Goal: Find specific page/section: Find specific page/section

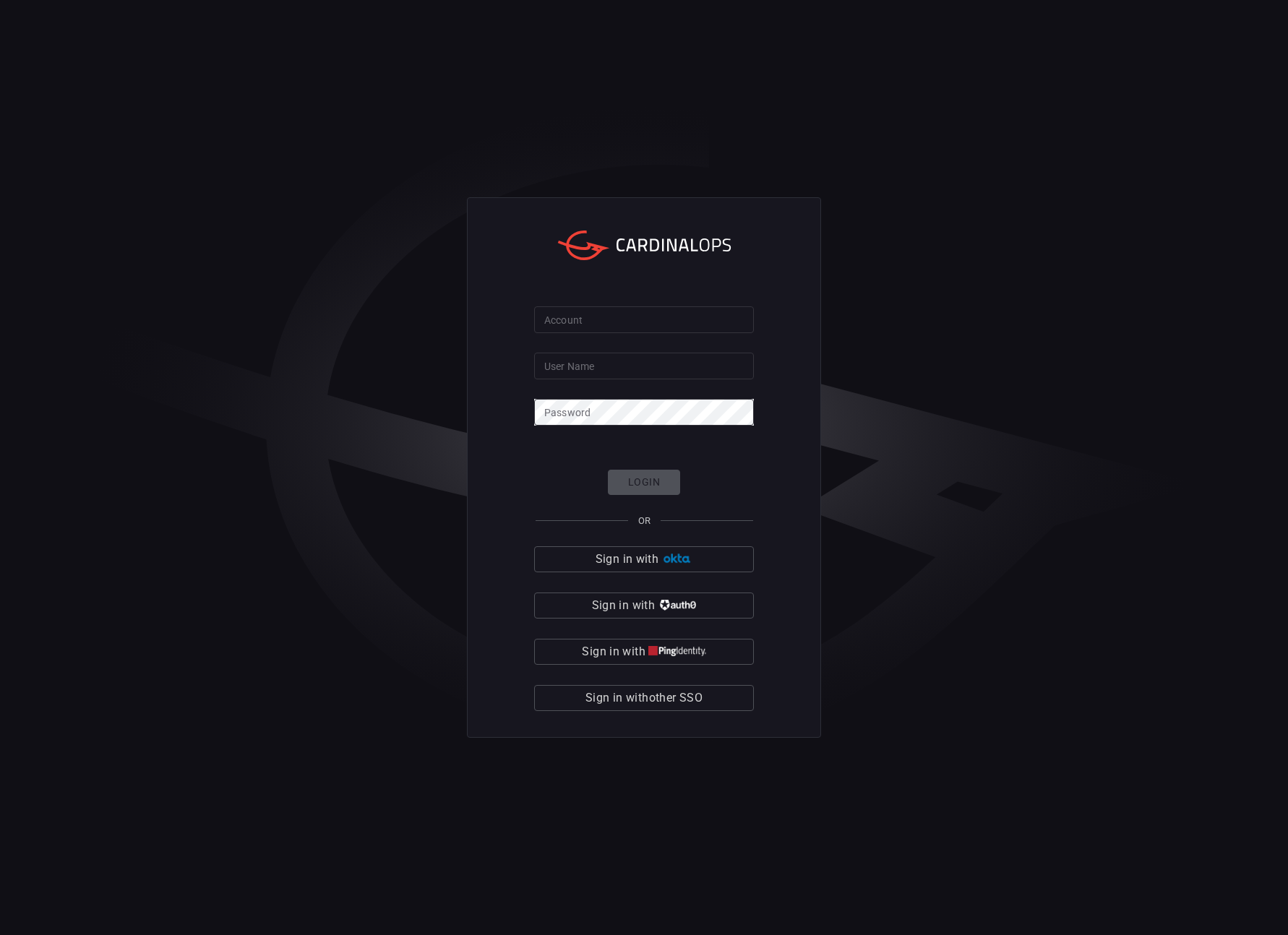
type input "adsteck"
click at [676, 554] on img "button" at bounding box center [677, 559] width 31 height 11
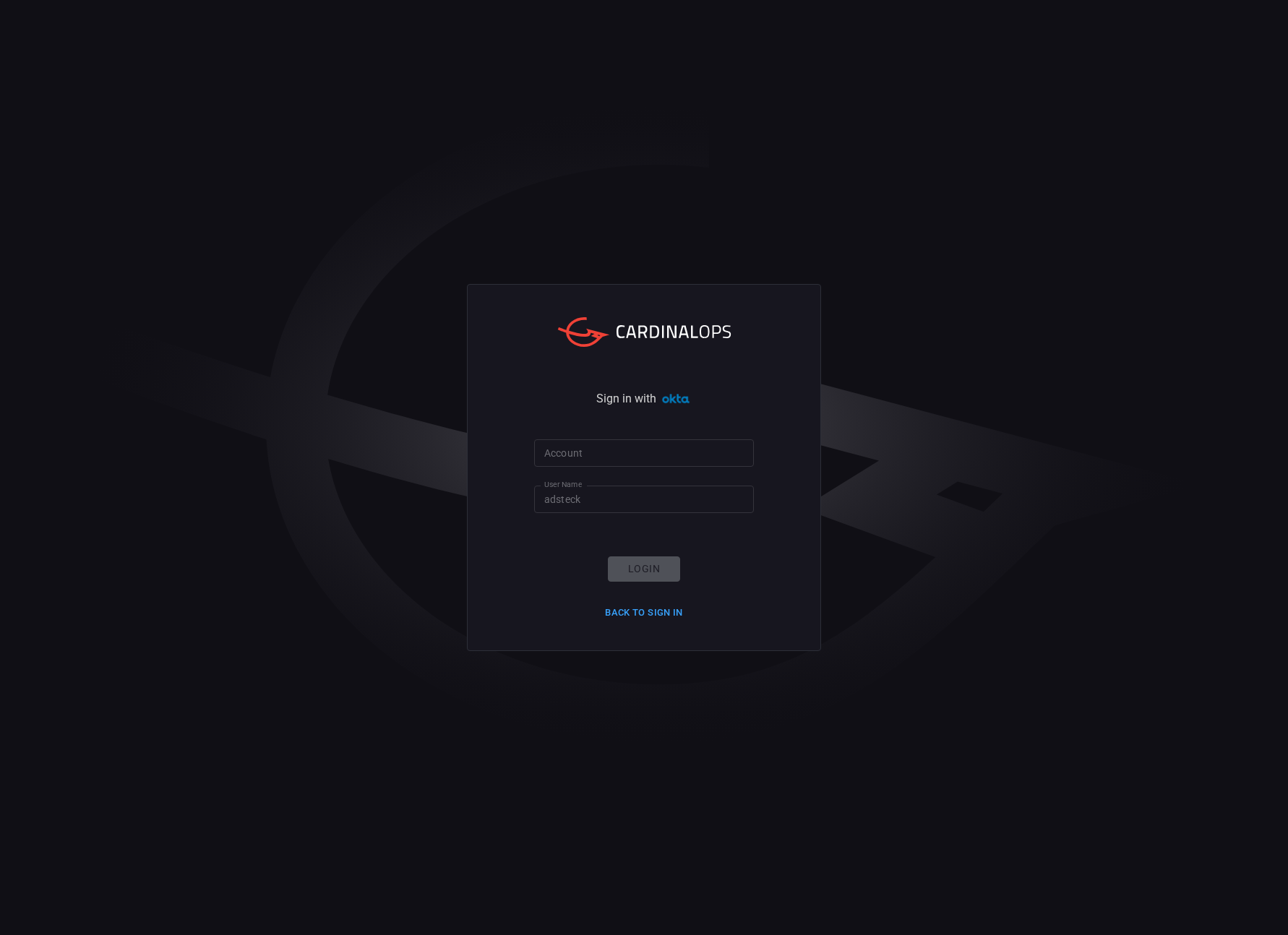
click at [654, 579] on div "Login Back to Sign in" at bounding box center [644, 590] width 95 height 67
click at [653, 567] on div "Login Back to Sign in" at bounding box center [644, 590] width 95 height 67
click at [604, 449] on input "Account" at bounding box center [644, 453] width 220 height 26
type input "o"
type input "sofi"
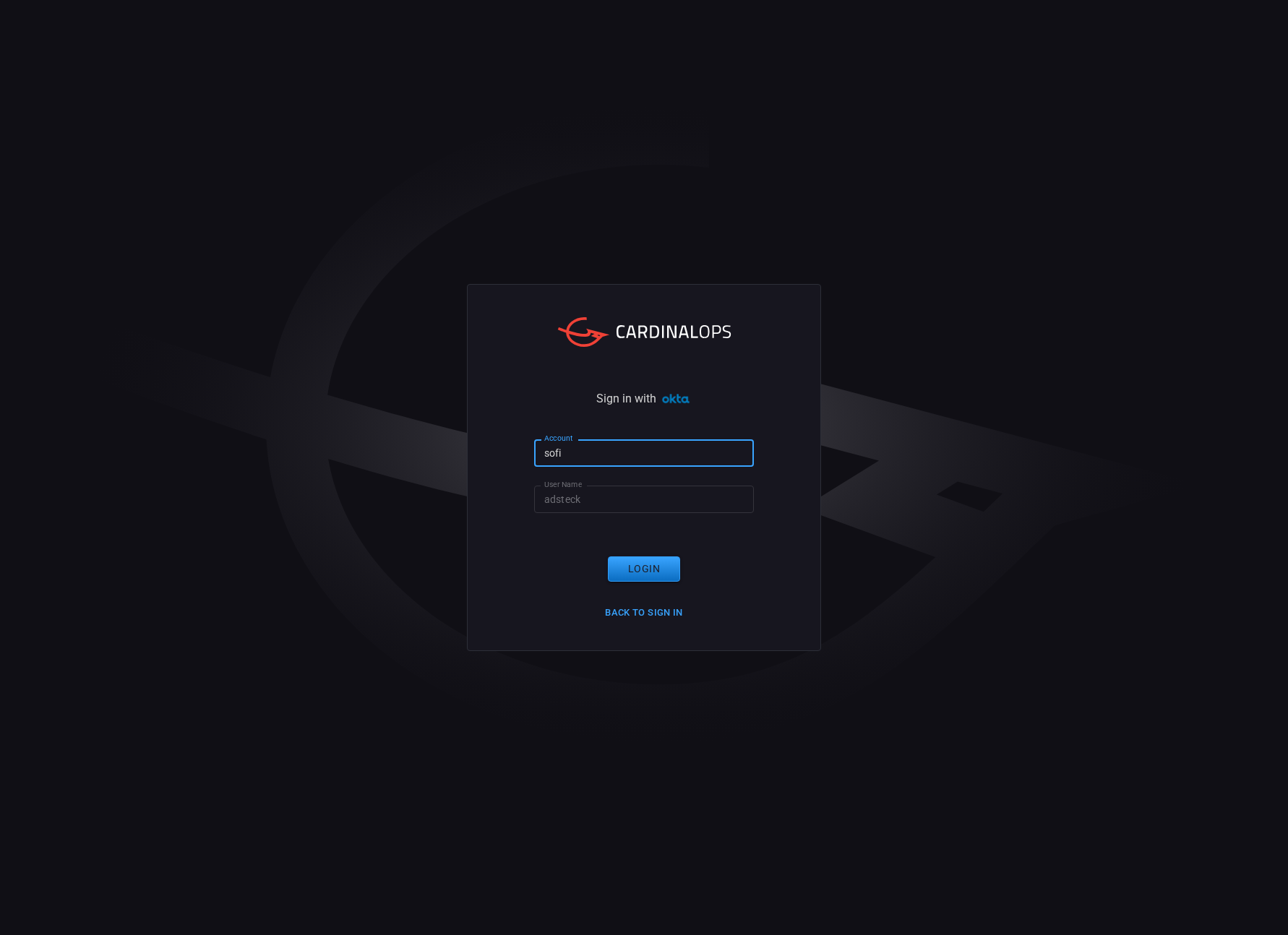
click button "Login" at bounding box center [644, 569] width 72 height 26
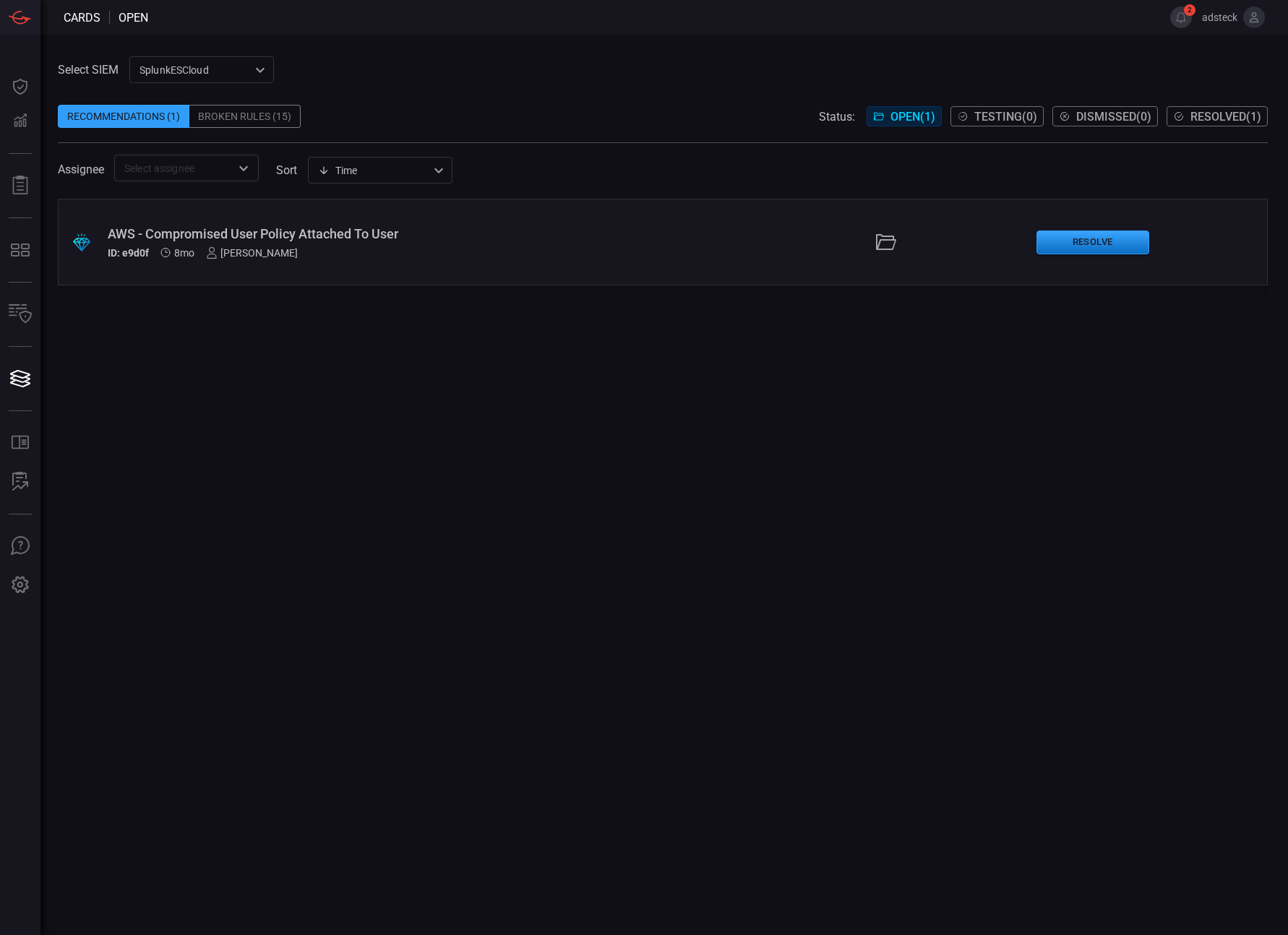
click at [284, 393] on div ".suggested_cards_icon{fill:url(#suggested_cards_icon);} AWS - Compromised User …" at bounding box center [663, 566] width 1210 height 737
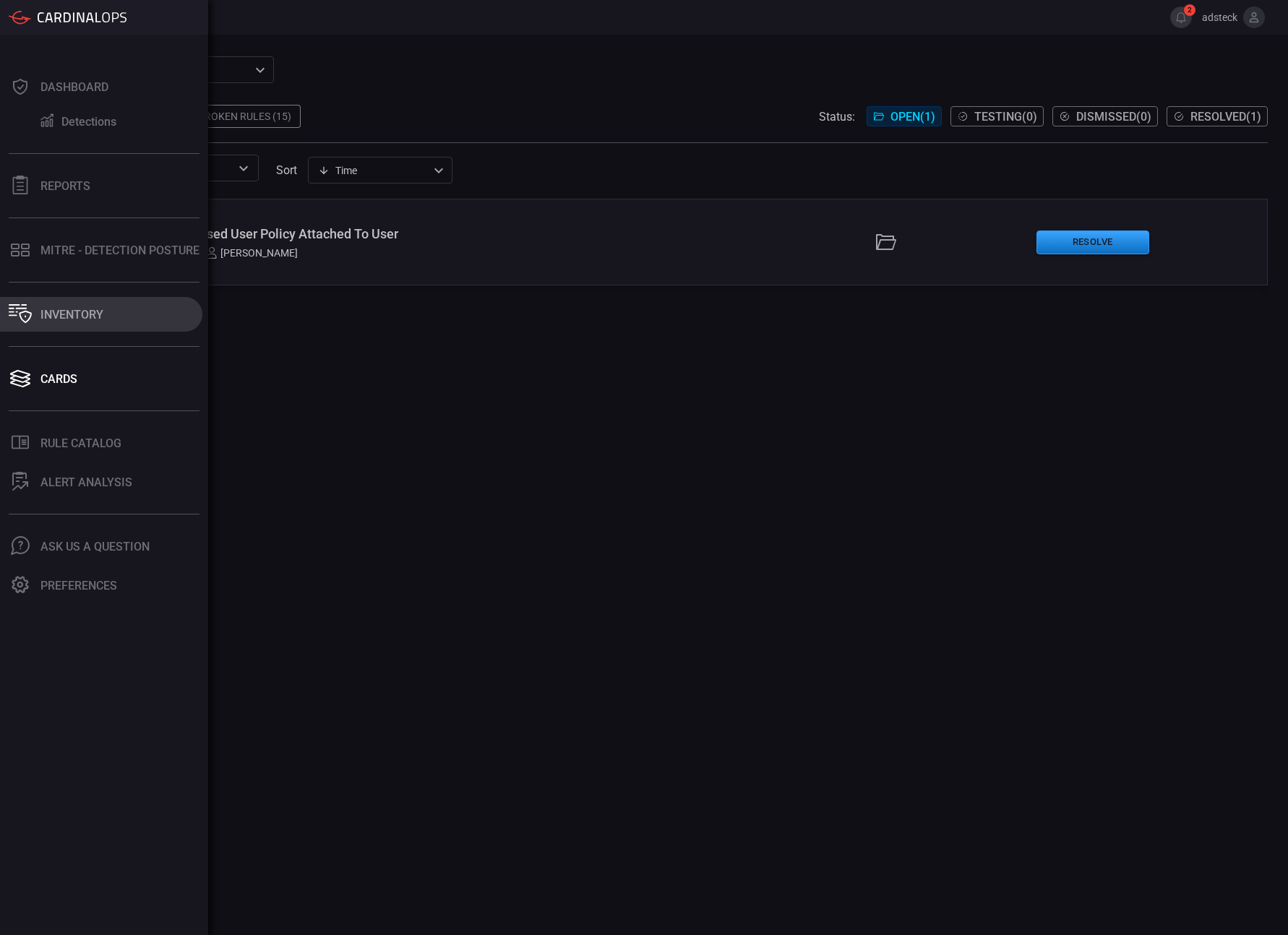
click at [48, 327] on button "Inventory" at bounding box center [101, 314] width 202 height 35
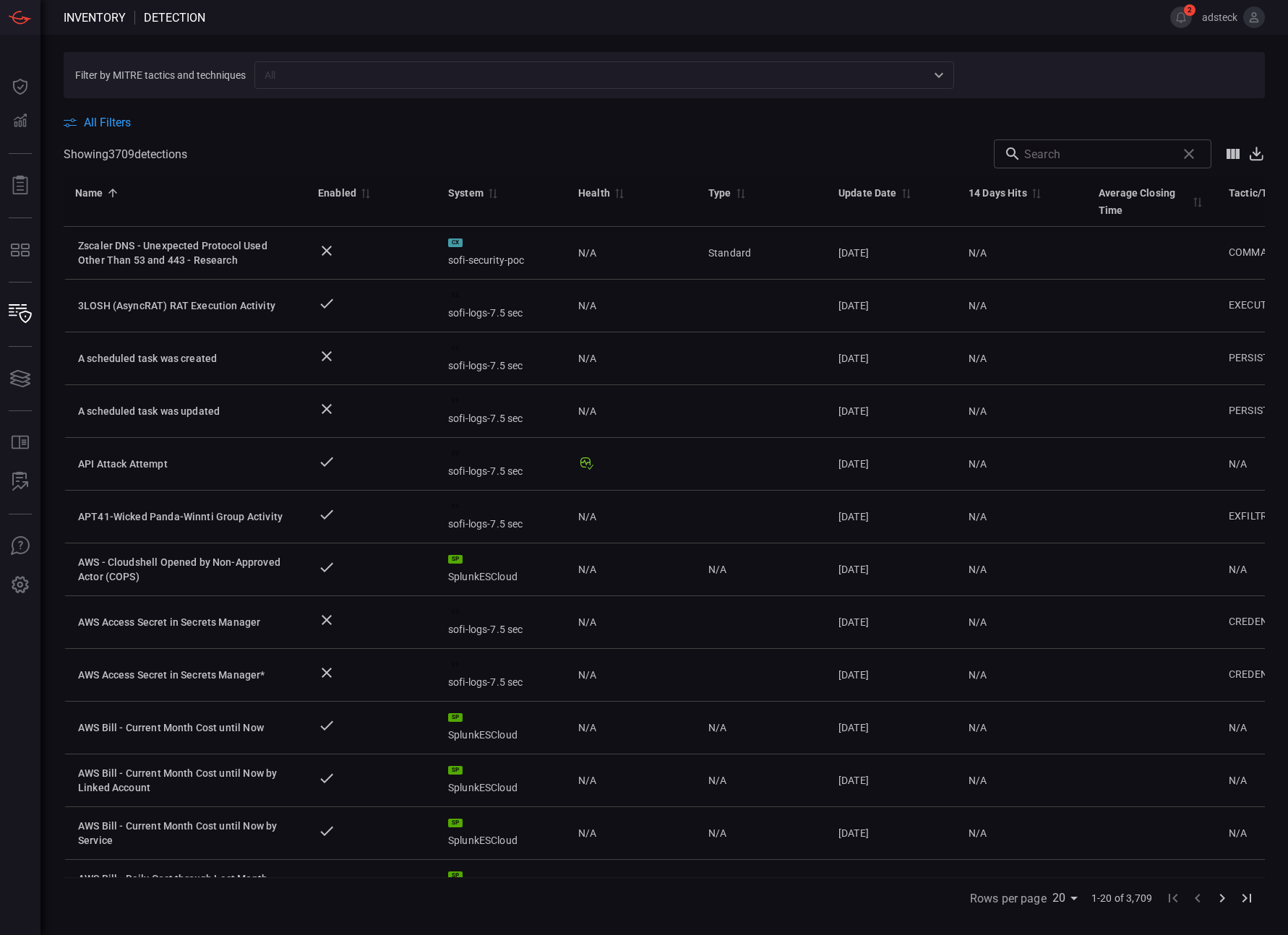
click at [328, 71] on input "text" at bounding box center [592, 75] width 667 height 18
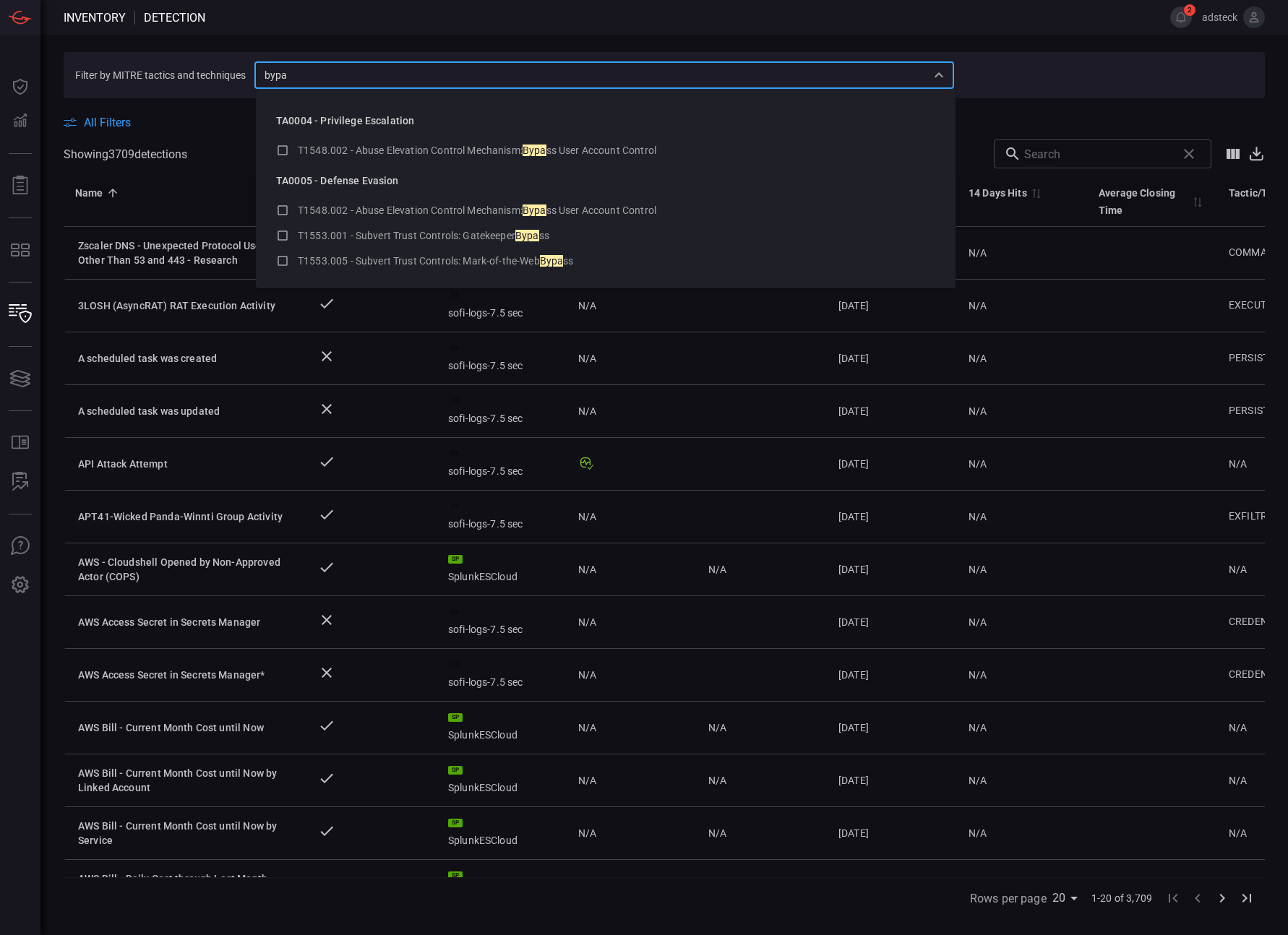
type input "bypa"
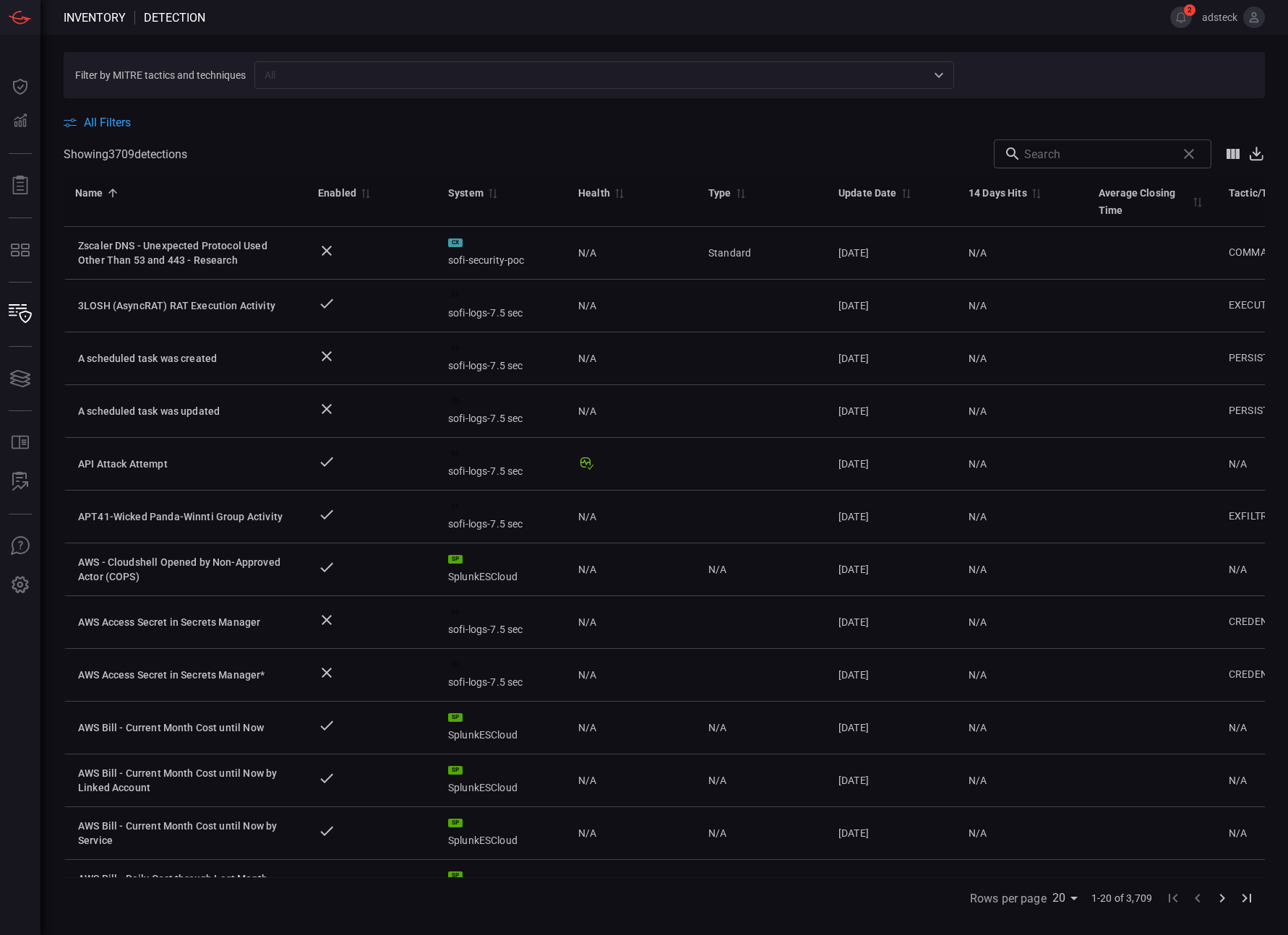
click at [407, 23] on span at bounding box center [678, 17] width 947 height 35
click at [111, 124] on span "All Filters" at bounding box center [107, 122] width 47 height 14
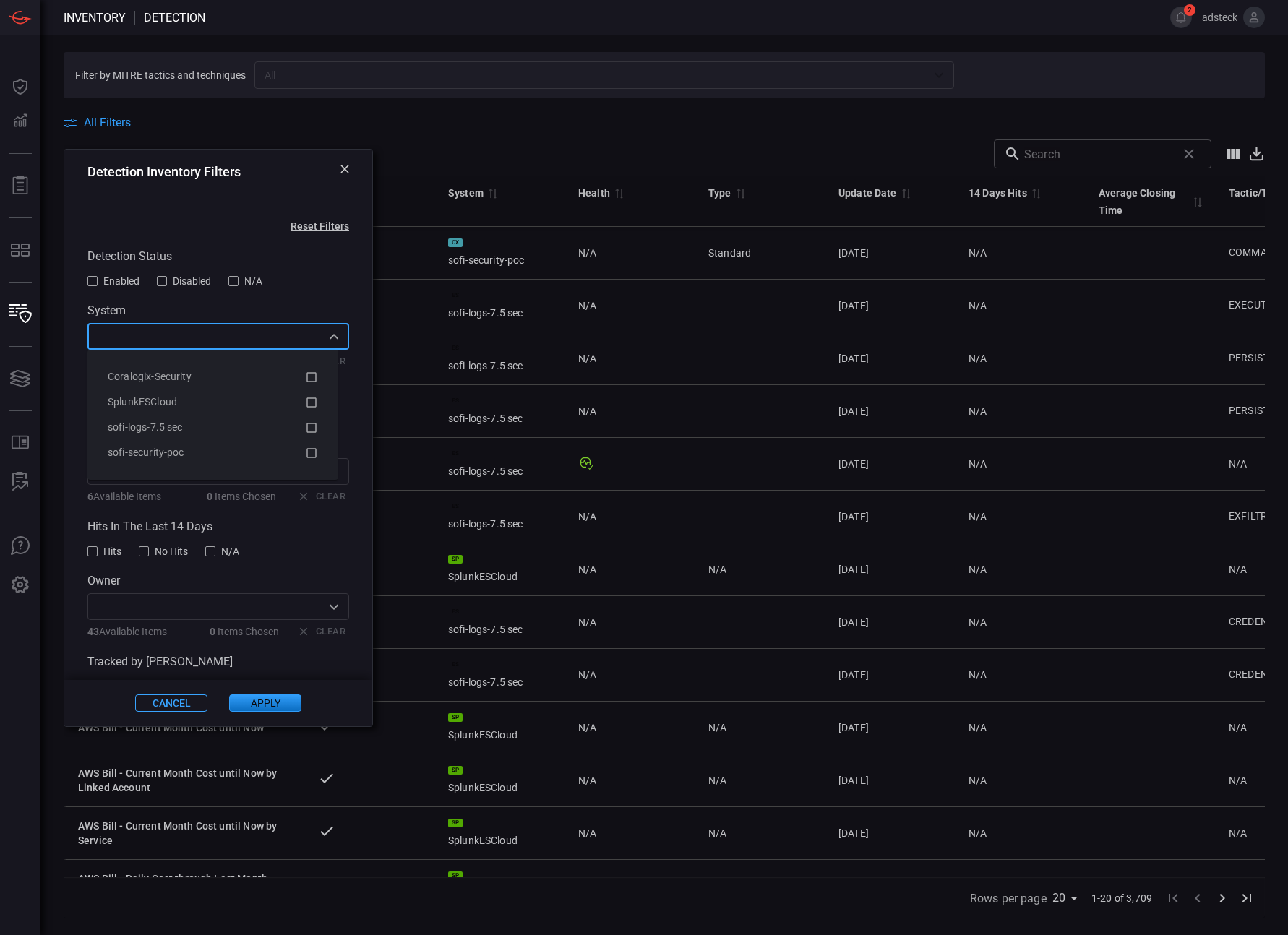
click at [177, 333] on input "text" at bounding box center [207, 337] width 229 height 18
click at [312, 376] on icon at bounding box center [312, 377] width 13 height 17
click at [309, 453] on icon at bounding box center [312, 453] width 13 height 17
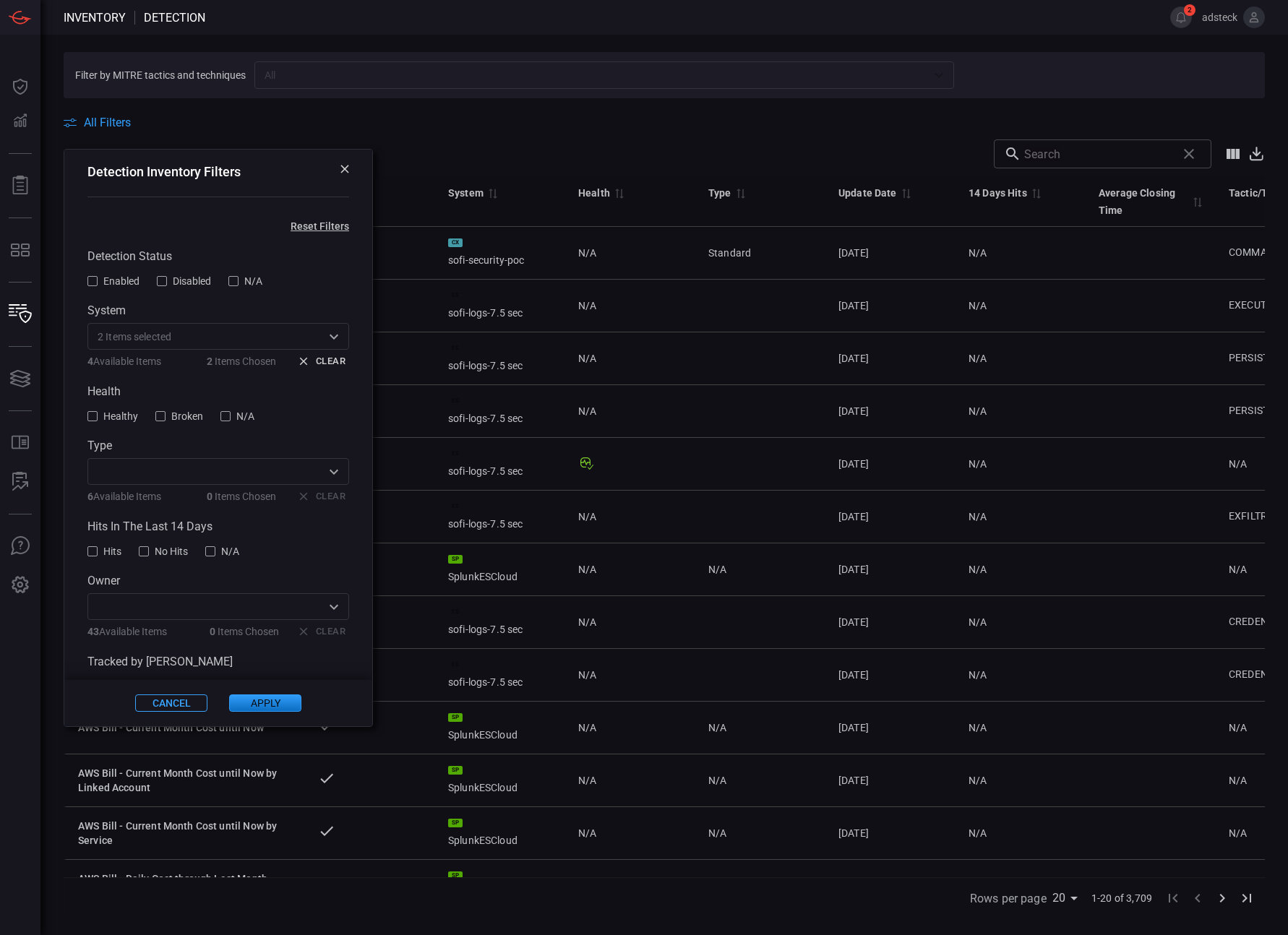
click at [253, 705] on button "Apply" at bounding box center [265, 703] width 72 height 17
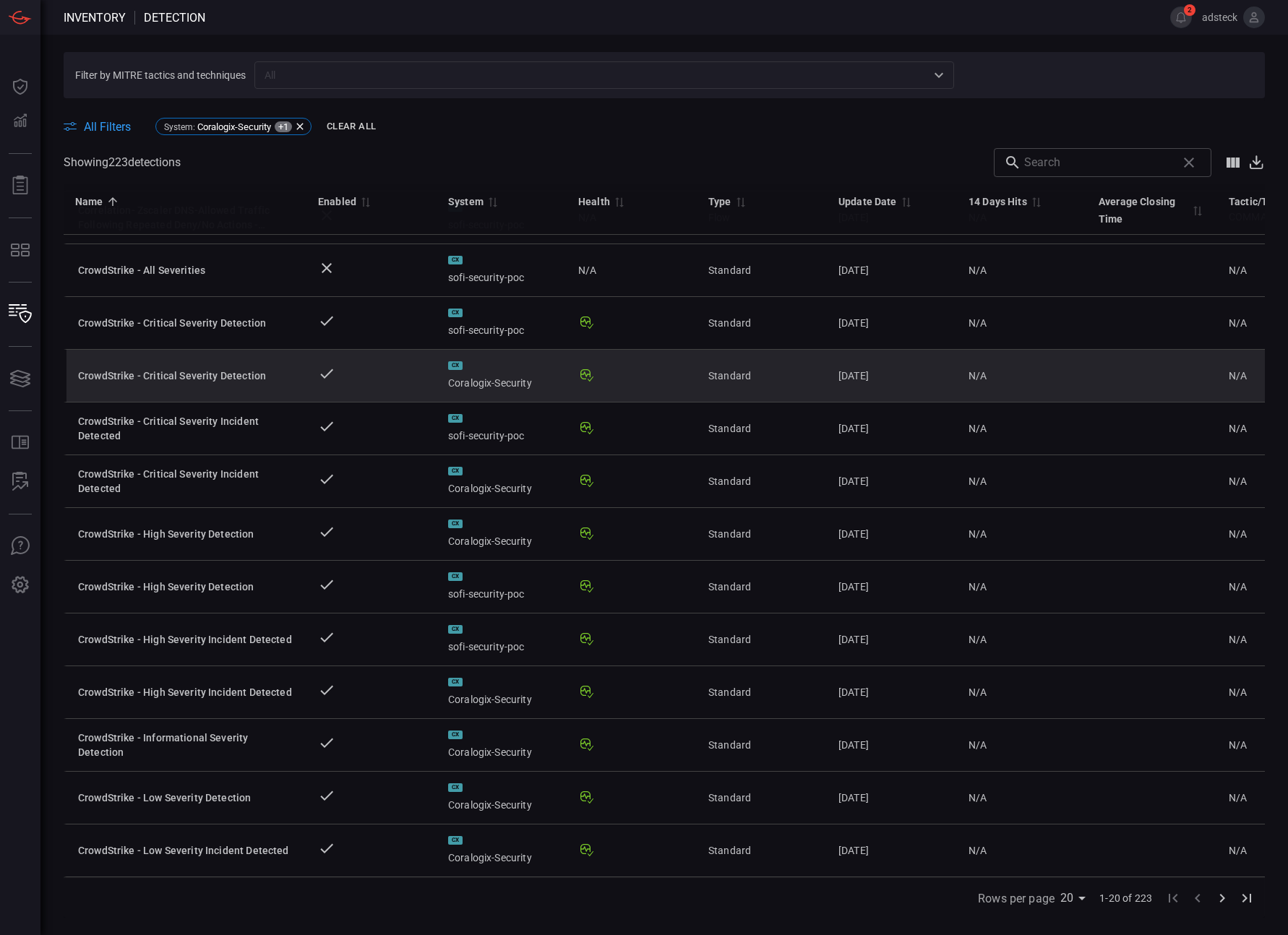
scroll to position [424, 0]
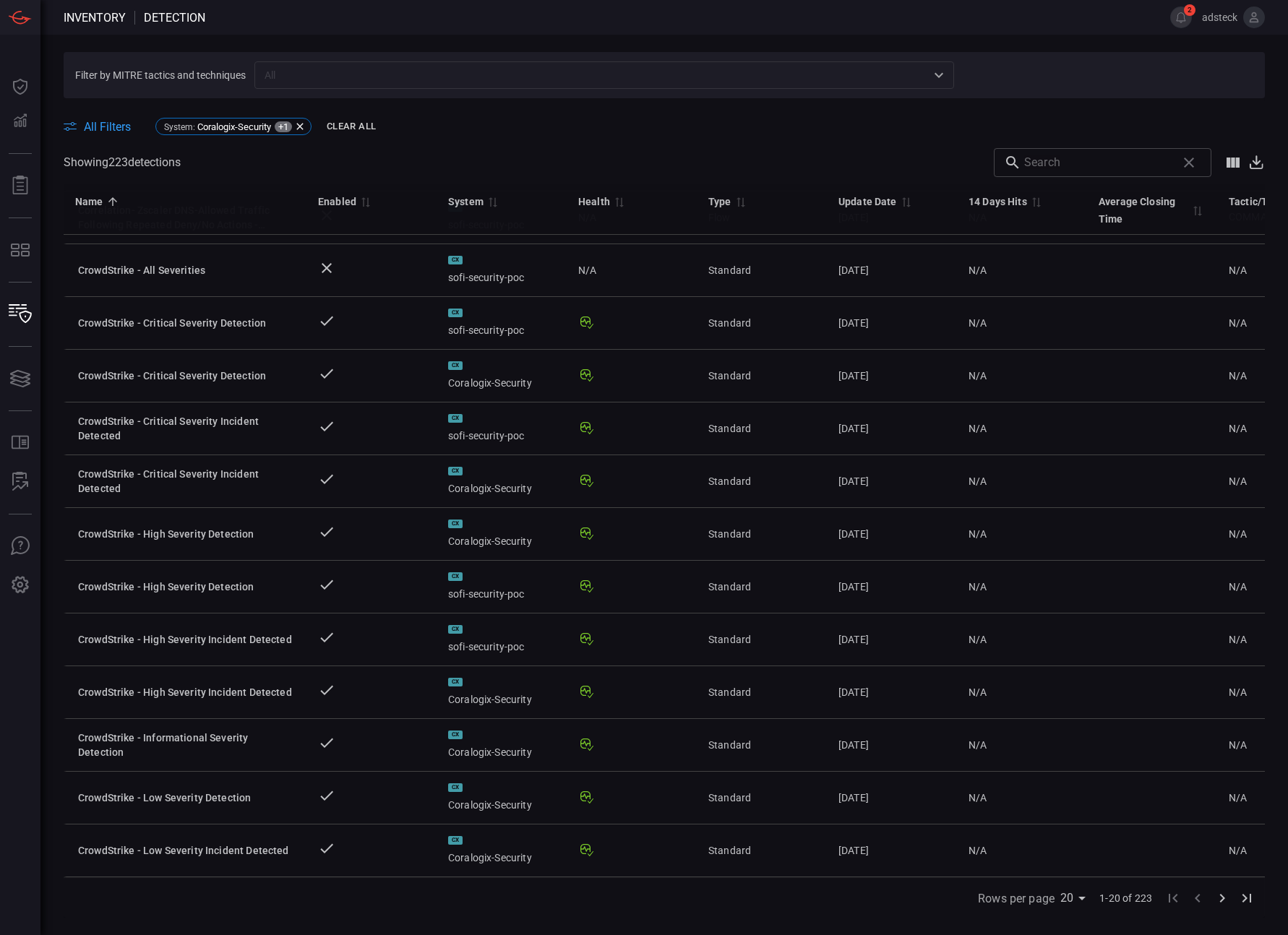
click at [1086, 159] on input "text" at bounding box center [1097, 162] width 146 height 29
type input "bypass"
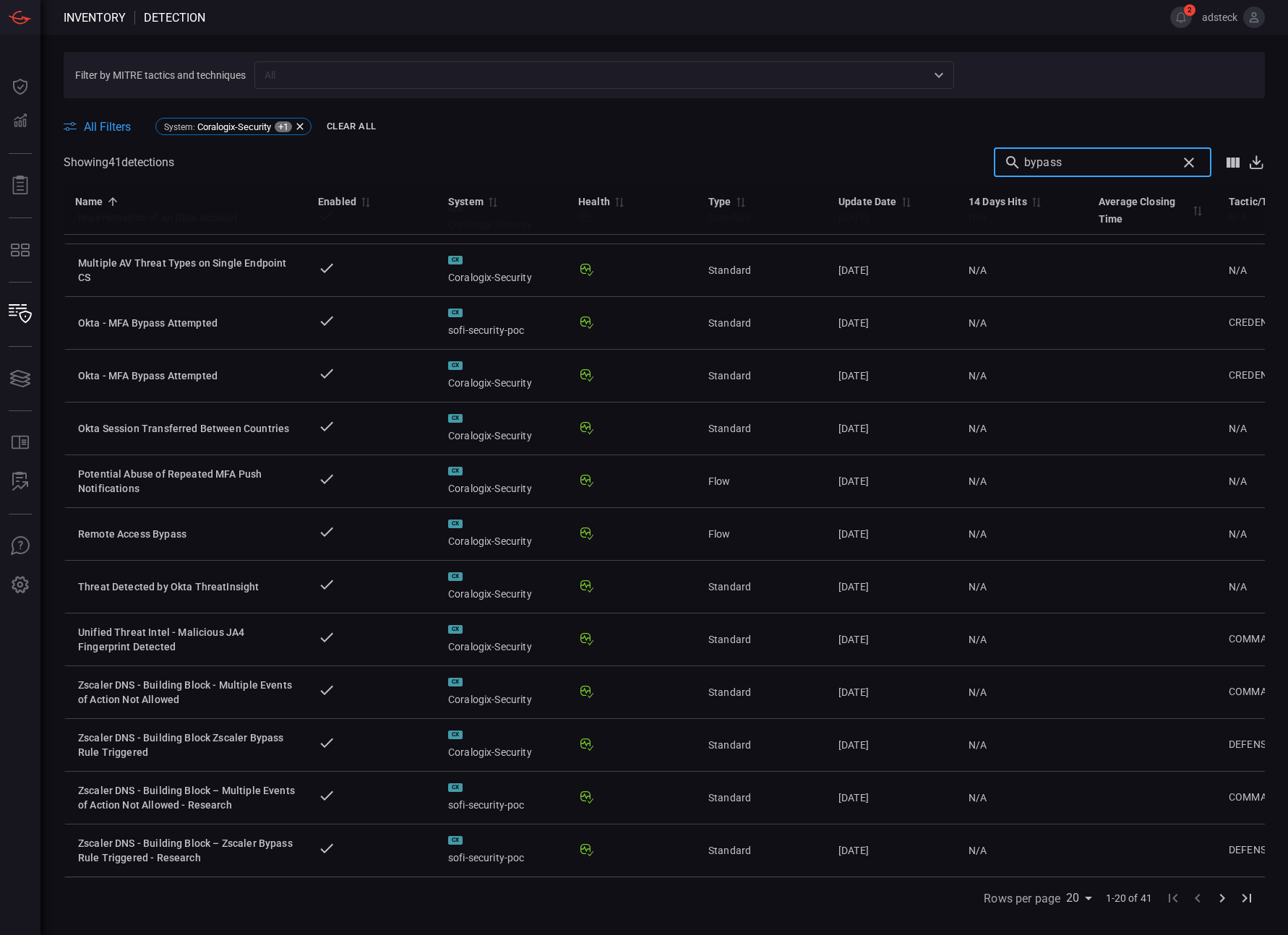
click at [248, 33] on span at bounding box center [678, 17] width 947 height 35
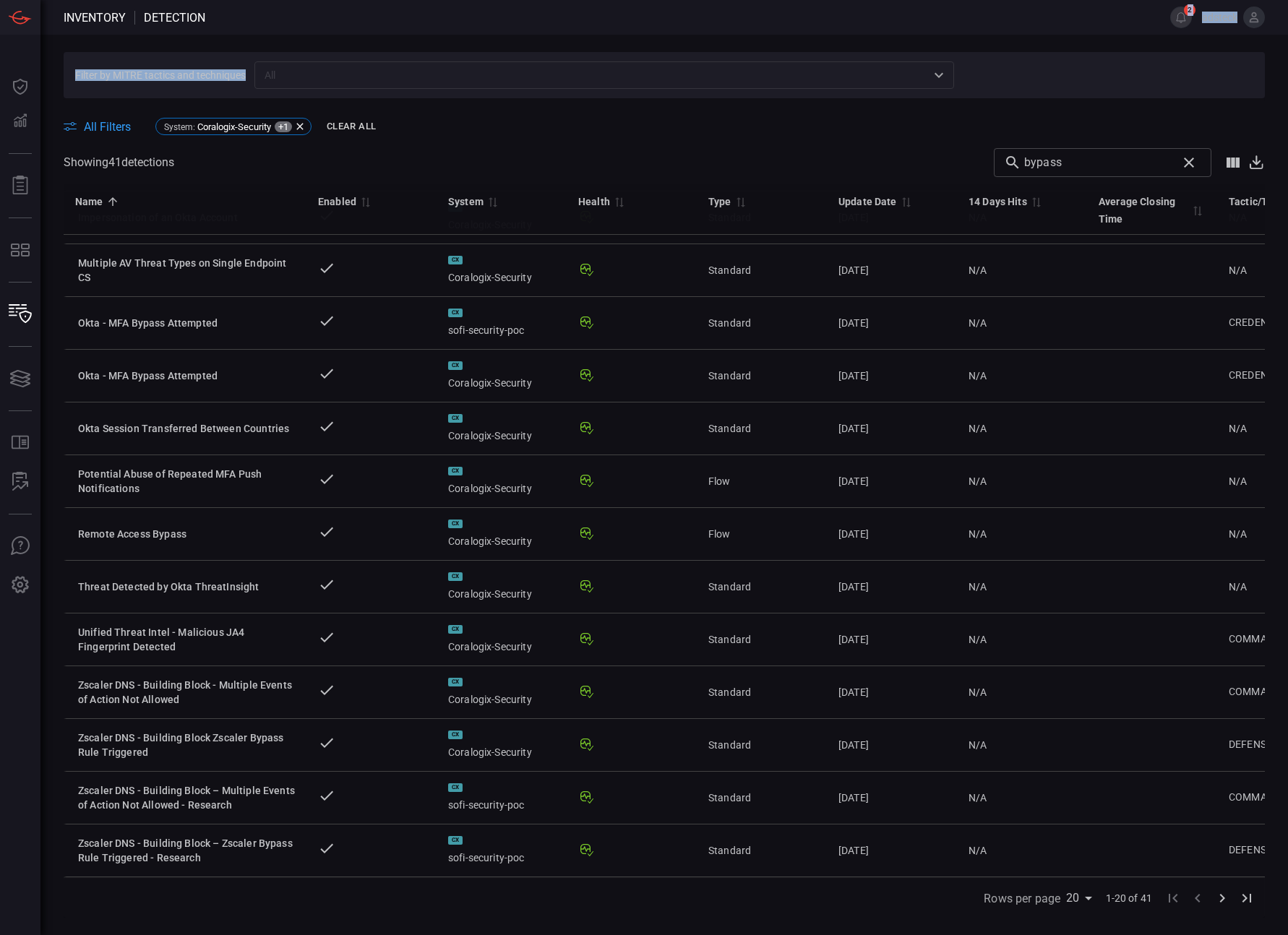
click at [281, 35] on div "Inventory Detection 2 adsteck Dashboard Dashboard Detections Detections Reports…" at bounding box center [644, 468] width 1288 height 935
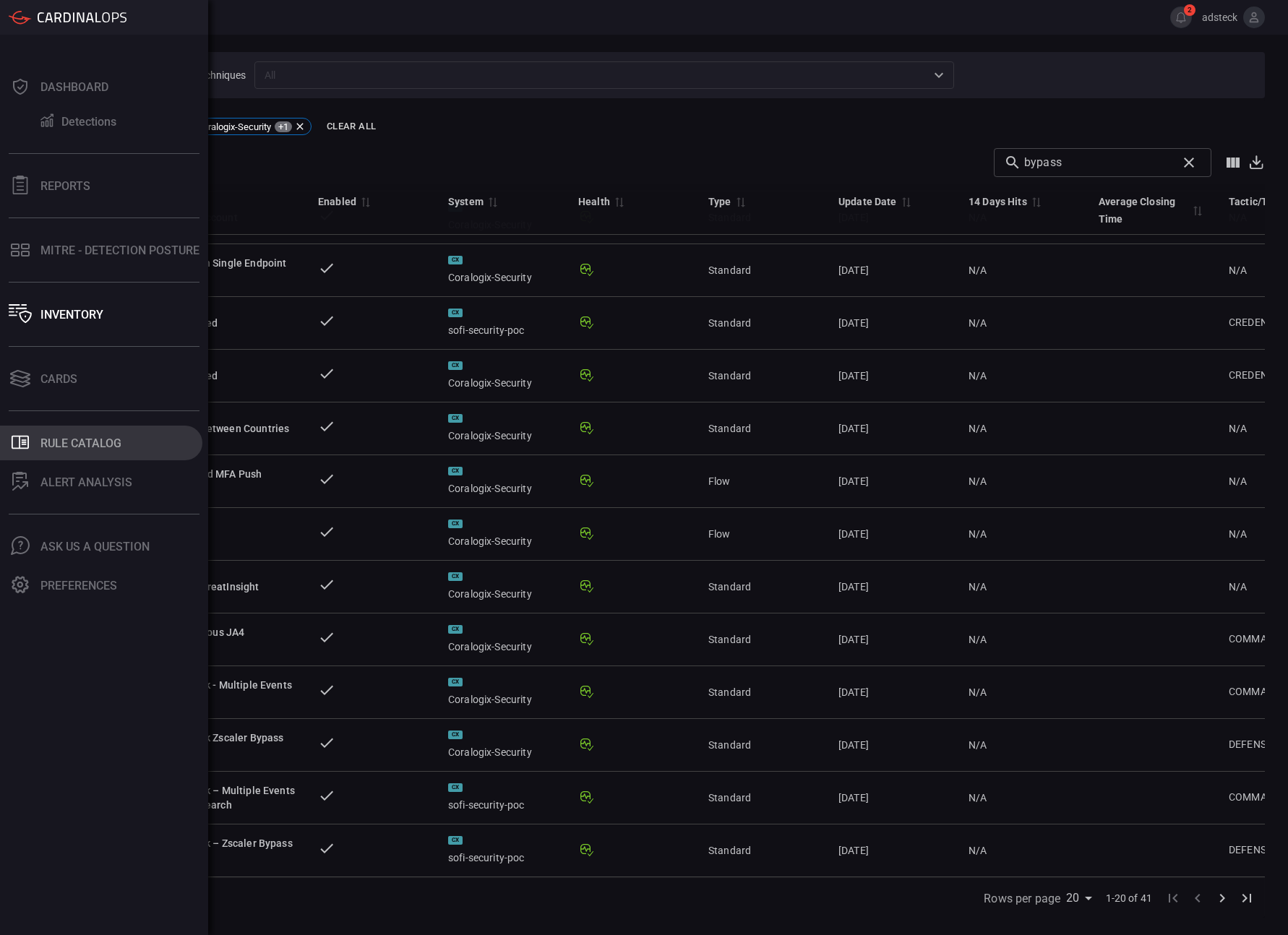
drag, startPoint x: 44, startPoint y: 726, endPoint x: 77, endPoint y: 427, distance: 300.8
click at [44, 726] on div "Dashboard Detections Reports MITRE - Detection Posture Inventory Cards .st0_rul…" at bounding box center [104, 485] width 208 height 900
click at [75, 186] on div "Reports" at bounding box center [65, 186] width 50 height 14
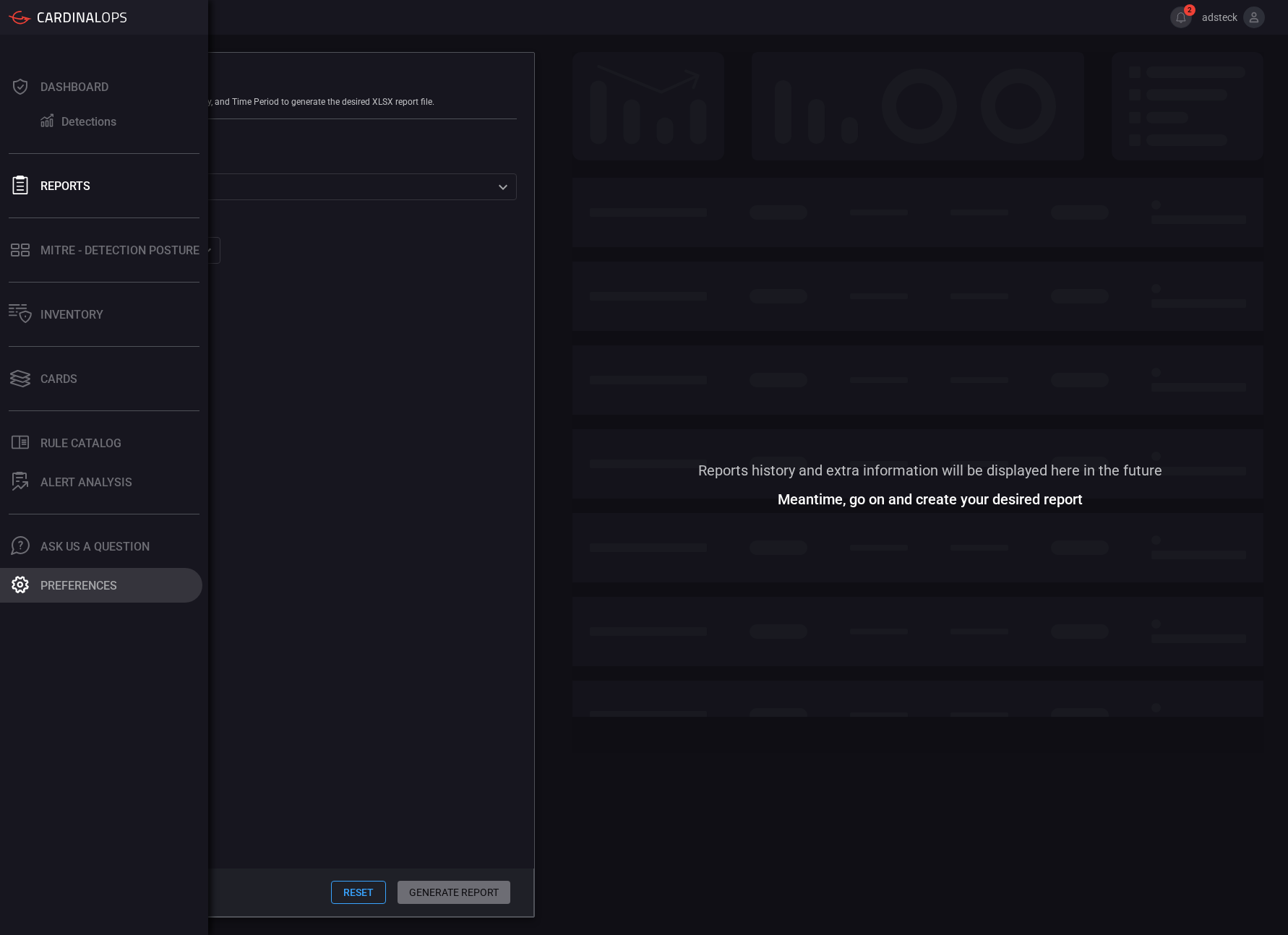
drag, startPoint x: 108, startPoint y: 663, endPoint x: 103, endPoint y: 578, distance: 85.1
click at [109, 664] on div "Dashboard Detections Reports MITRE - Detection Posture Inventory Cards .st0_rul…" at bounding box center [104, 485] width 208 height 900
click at [45, 87] on div "Dashboard" at bounding box center [74, 86] width 68 height 14
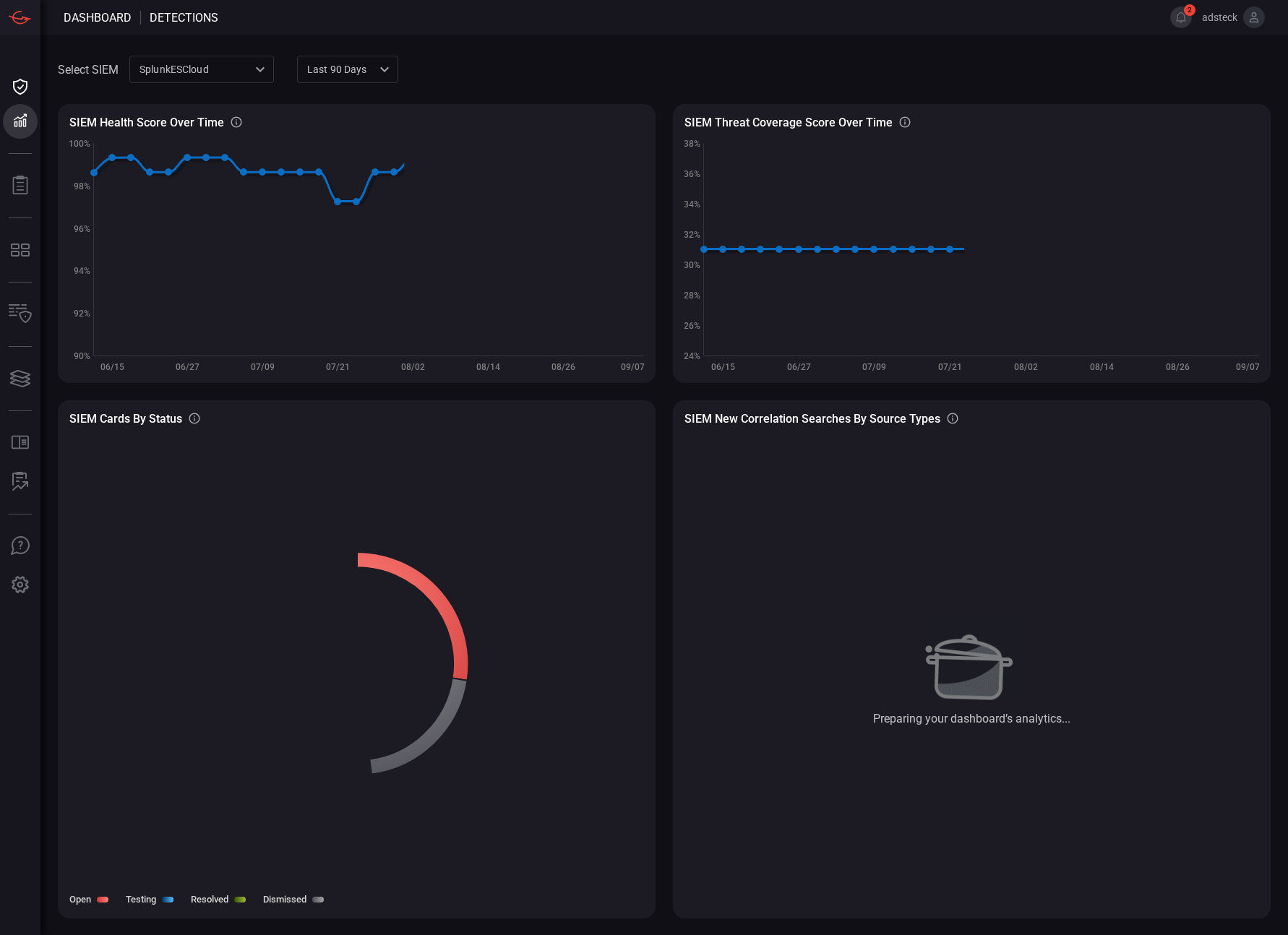
click at [258, 28] on span at bounding box center [685, 17] width 934 height 35
